Goal: Find specific page/section: Find specific page/section

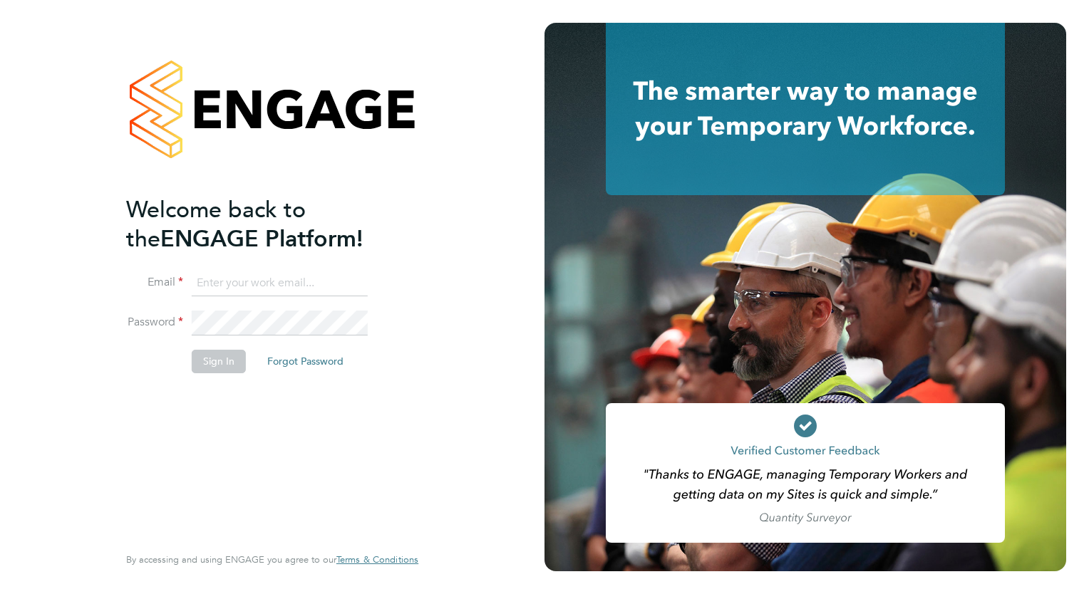
type input "[PERSON_NAME][EMAIL_ADDRESS][PERSON_NAME][DOMAIN_NAME]"
click at [195, 362] on button "Sign In" at bounding box center [219, 361] width 54 height 23
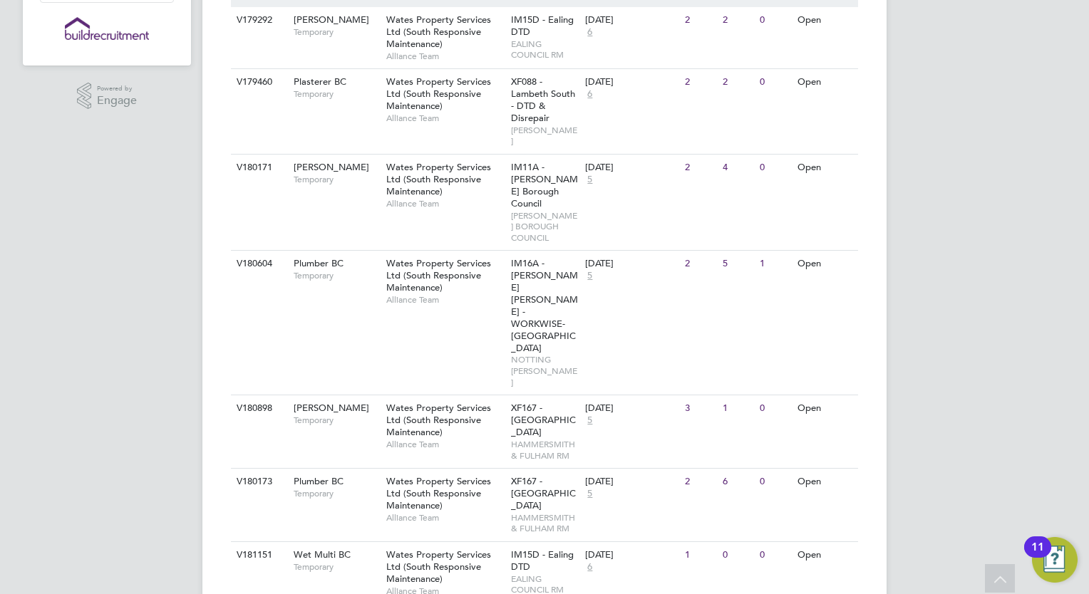
scroll to position [316, 0]
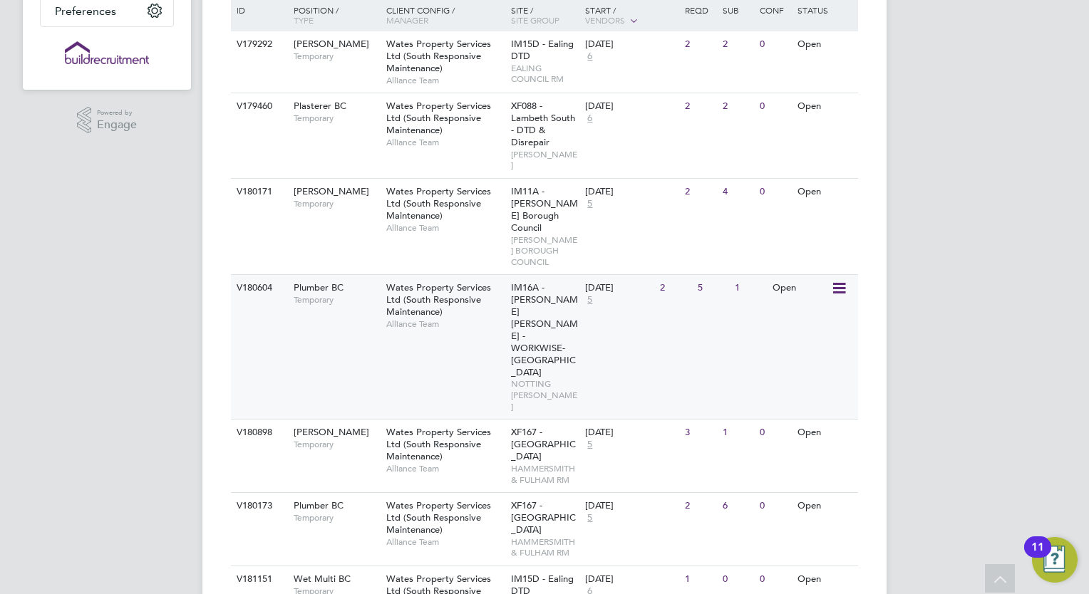
click at [458, 303] on div "Wates Property Services Ltd (South Responsive Maintenance) Alliance Team" at bounding box center [445, 305] width 125 height 61
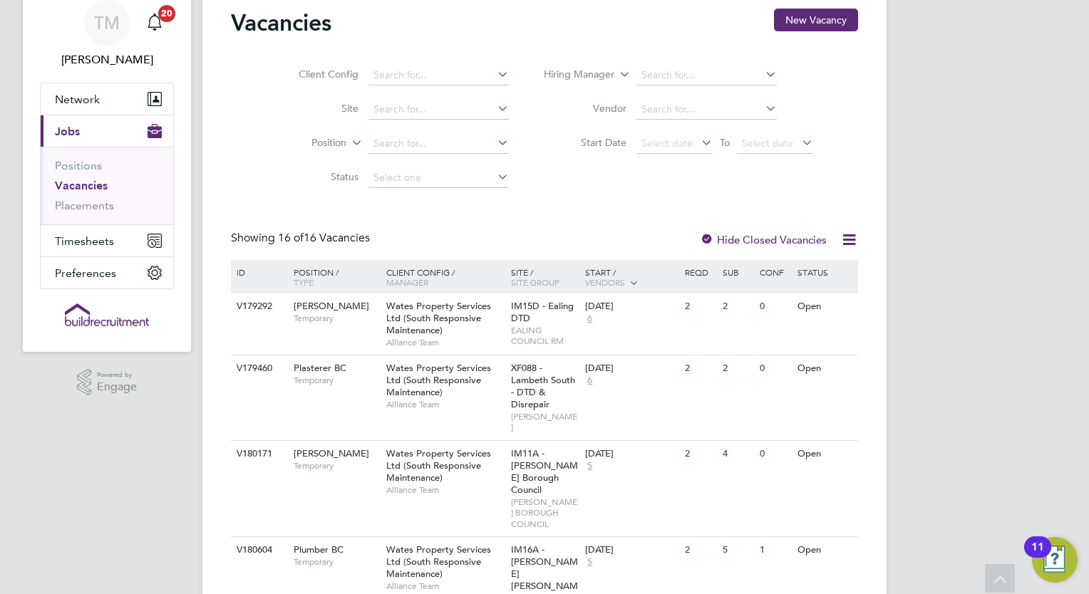
scroll to position [0, 0]
